Goal: Transaction & Acquisition: Download file/media

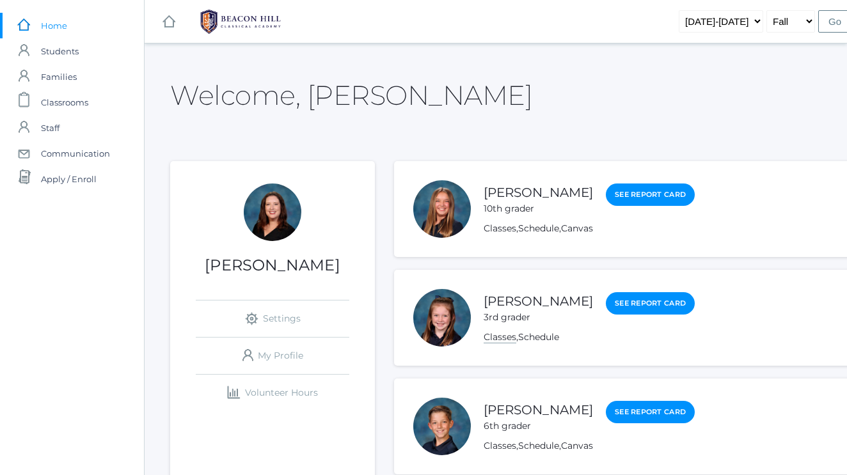
click at [494, 336] on link "Classes" at bounding box center [500, 337] width 33 height 12
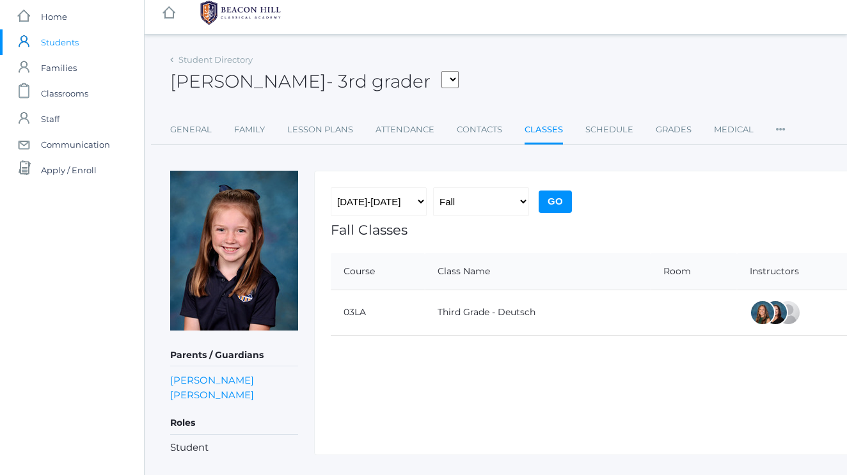
scroll to position [10, 0]
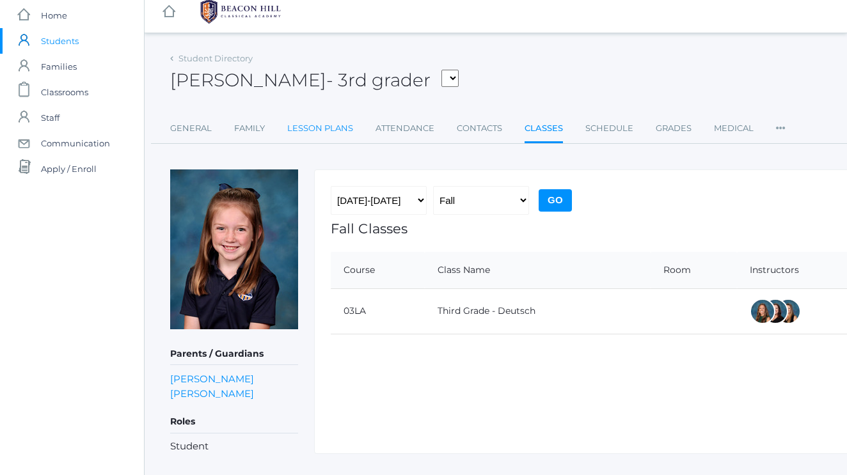
click at [315, 129] on link "Lesson Plans" at bounding box center [320, 129] width 66 height 26
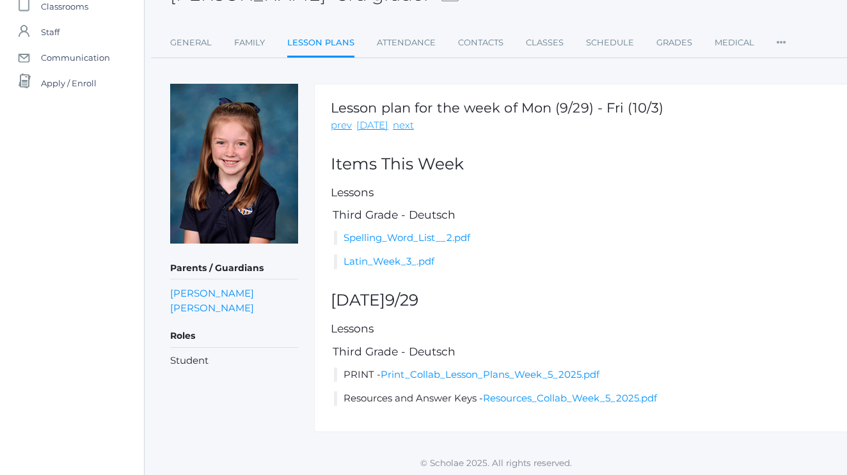
scroll to position [95, 0]
click at [440, 372] on link "Print_Collab_Lesson_Plans_Week_5_2025.pdf" at bounding box center [490, 375] width 219 height 12
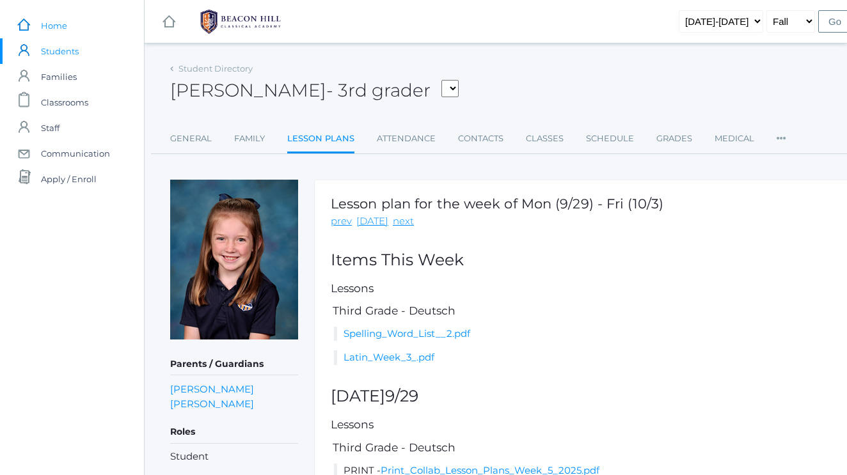
scroll to position [0, 0]
click at [61, 35] on span "Home" at bounding box center [54, 26] width 26 height 26
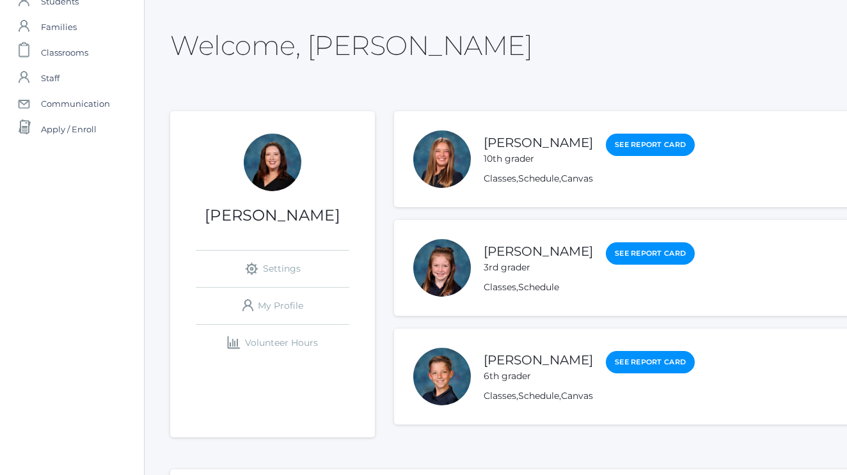
scroll to position [58, 0]
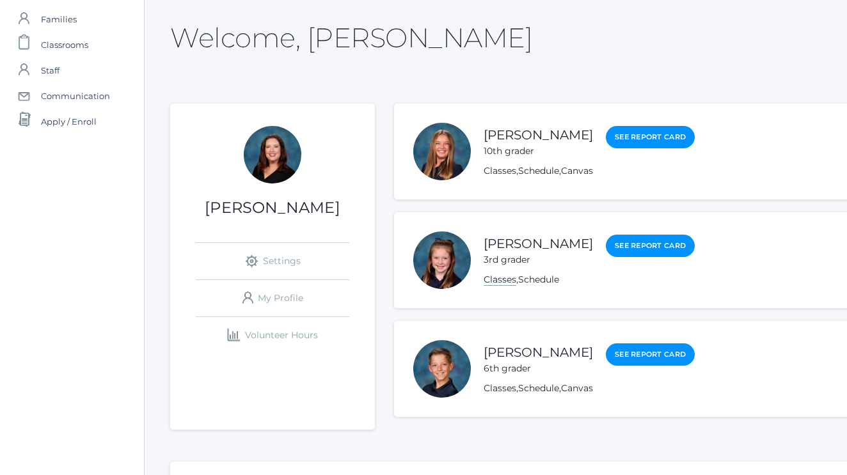
click at [503, 281] on link "Classes" at bounding box center [500, 280] width 33 height 12
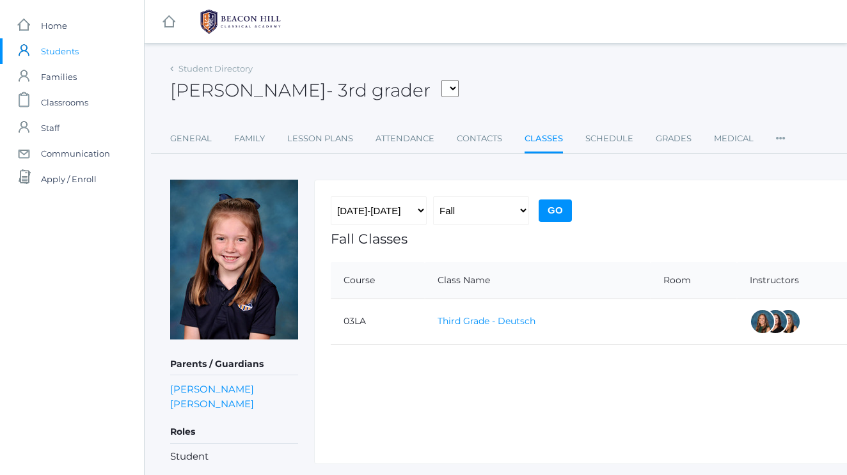
click at [479, 320] on link "Third Grade - Deutsch" at bounding box center [487, 321] width 98 height 12
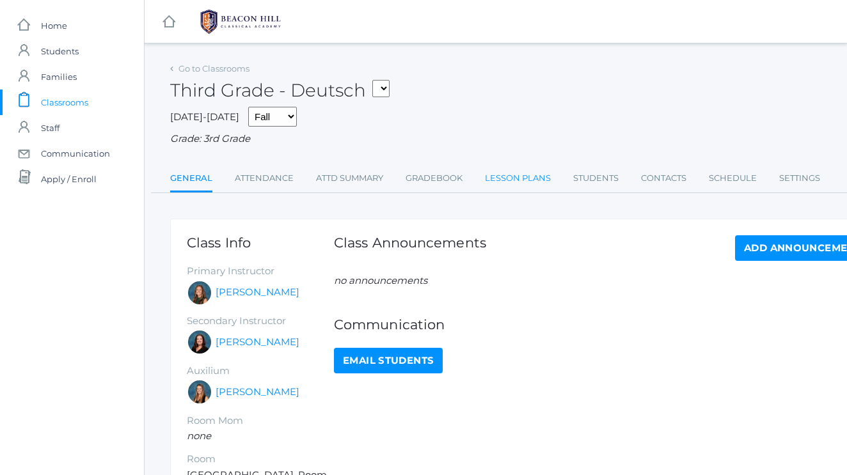
click at [505, 177] on link "Lesson Plans" at bounding box center [518, 179] width 66 height 26
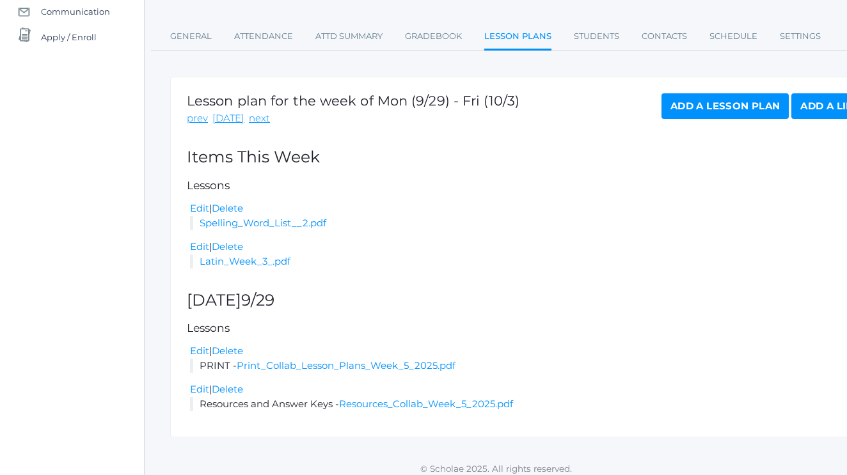
scroll to position [141, 0]
click at [388, 399] on link "Resources_Collab_Week_5_2025.pdf" at bounding box center [426, 405] width 174 height 12
click at [278, 221] on link "Spelling_Word_List__2.pdf" at bounding box center [263, 224] width 127 height 12
